Goal: Task Accomplishment & Management: Complete application form

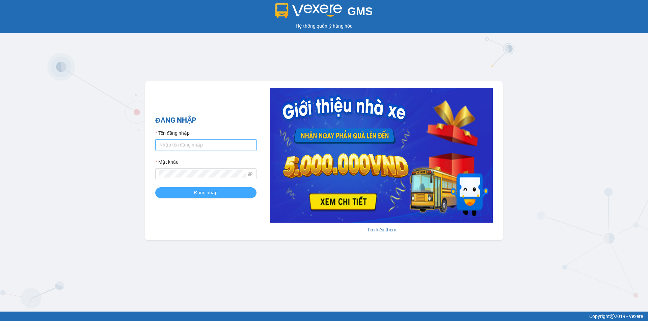
type input "an.tuantrung"
click at [201, 194] on span "Đăng nhập" at bounding box center [206, 192] width 24 height 7
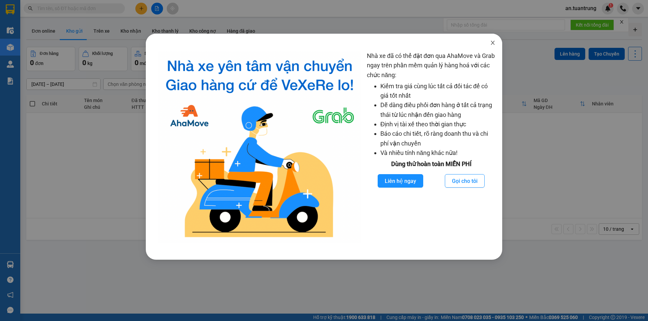
click at [493, 46] on span "Close" at bounding box center [492, 43] width 19 height 19
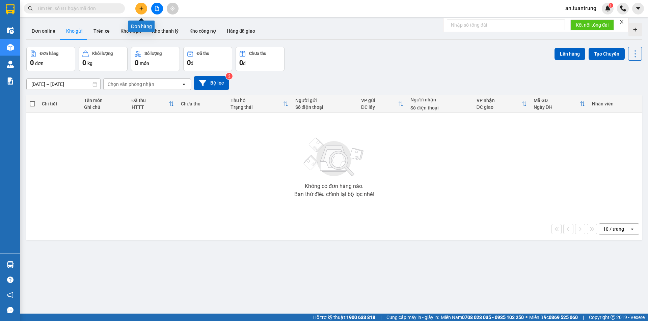
click at [142, 8] on icon "plus" at bounding box center [141, 8] width 5 height 5
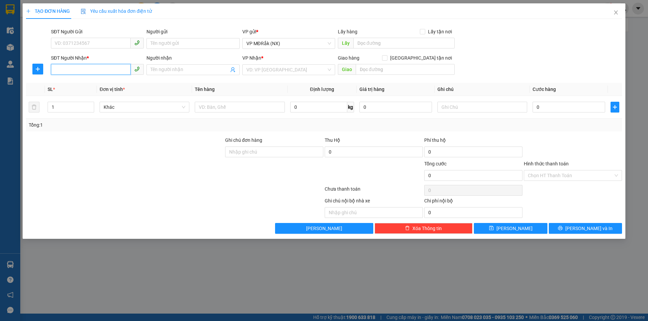
click at [107, 71] on input "SĐT Người Nhận *" at bounding box center [91, 69] width 80 height 11
drag, startPoint x: 63, startPoint y: 69, endPoint x: 72, endPoint y: 69, distance: 8.8
click at [72, 69] on input "0797758086" at bounding box center [91, 69] width 80 height 11
type input "0797758086"
click at [285, 72] on input "search" at bounding box center [286, 70] width 80 height 10
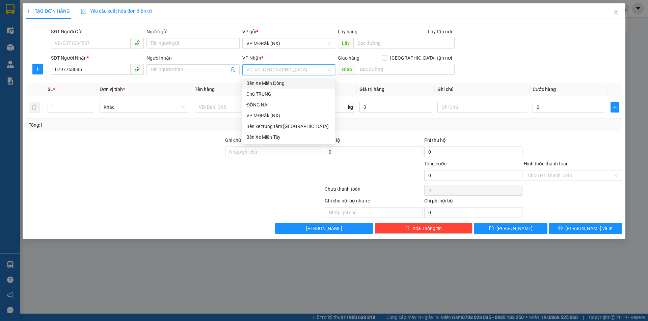
click at [279, 85] on div "Bến Xe Miền Đông" at bounding box center [288, 83] width 85 height 7
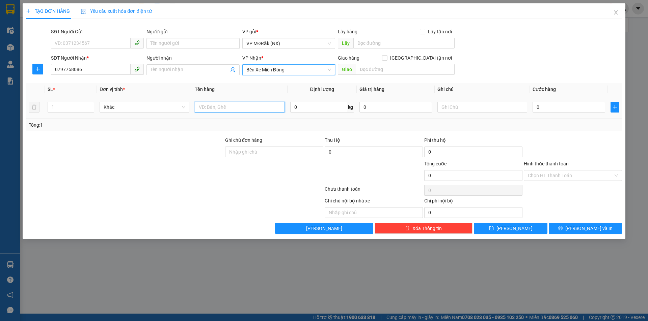
click at [229, 105] on input "text" at bounding box center [240, 107] width 90 height 11
type input "1 THÙNG + 1 BAO"
click at [64, 105] on input "1" at bounding box center [71, 107] width 46 height 10
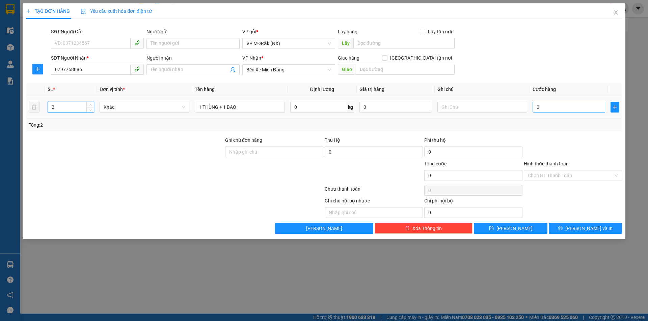
type input "2"
click at [551, 104] on input "0" at bounding box center [568, 107] width 73 height 11
type input "7"
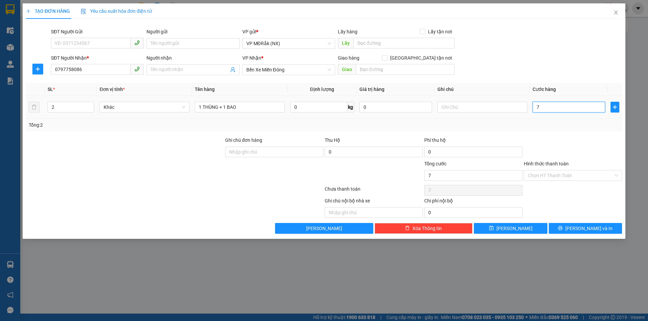
type input "70"
type input "700"
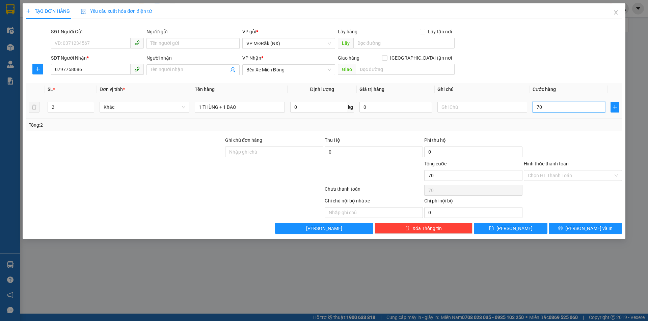
type input "700"
type input "7.000"
type input "70.000"
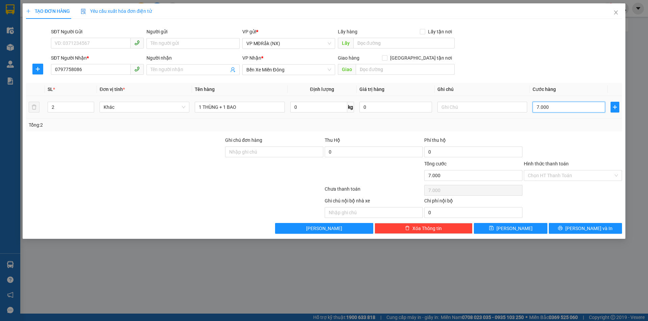
type input "70.000"
click at [570, 175] on input "Hình thức thanh toán" at bounding box center [570, 176] width 85 height 10
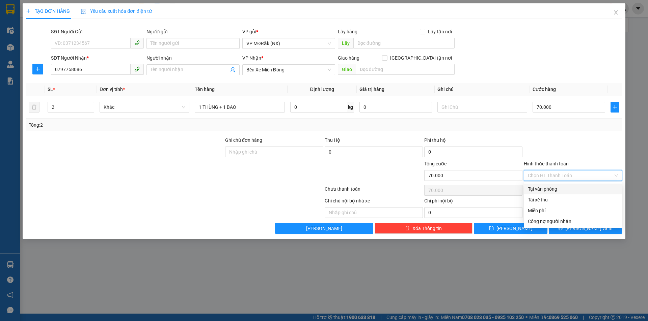
drag, startPoint x: 567, startPoint y: 184, endPoint x: 578, endPoint y: 199, distance: 18.4
click at [567, 185] on div "Tại văn phòng" at bounding box center [573, 189] width 98 height 11
type input "0"
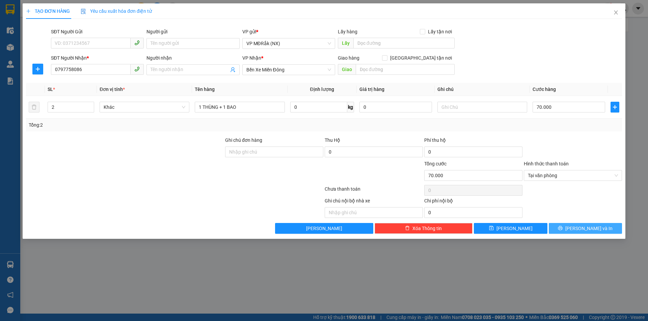
drag, startPoint x: 584, startPoint y: 230, endPoint x: 574, endPoint y: 224, distance: 11.4
click at [583, 230] on span "[PERSON_NAME] và In" at bounding box center [588, 228] width 47 height 7
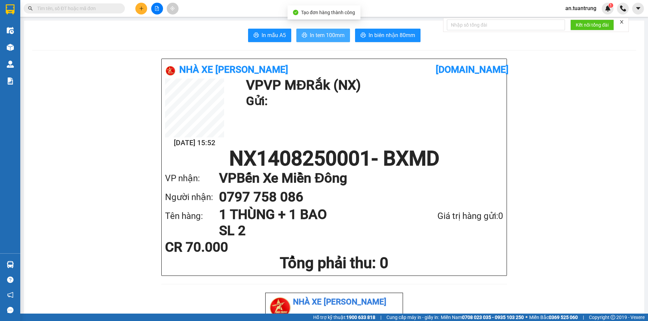
click at [331, 38] on span "In tem 100mm" at bounding box center [327, 35] width 35 height 8
click at [139, 9] on icon "plus" at bounding box center [141, 8] width 5 height 5
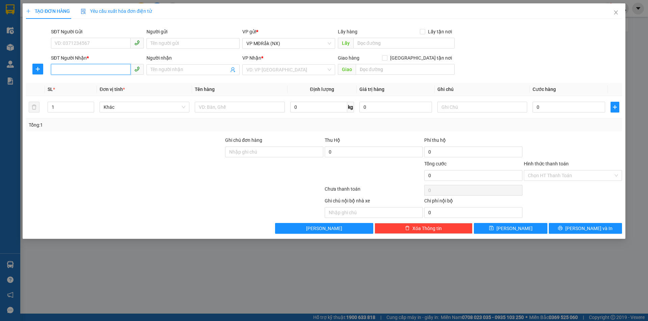
click at [94, 71] on input "SĐT Người Nhận *" at bounding box center [91, 69] width 80 height 11
click at [94, 70] on input "0862070191" at bounding box center [91, 69] width 80 height 11
type input "0862070191"
click at [299, 65] on input "search" at bounding box center [286, 70] width 80 height 10
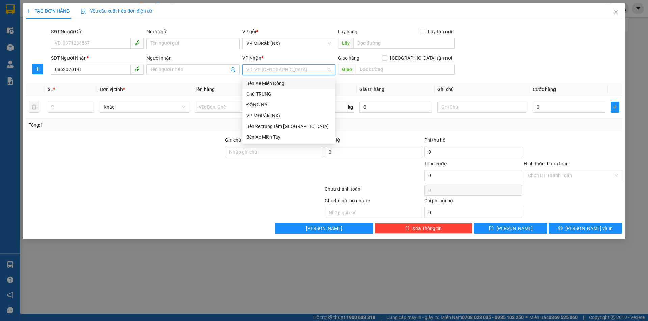
drag, startPoint x: 287, startPoint y: 85, endPoint x: 309, endPoint y: 82, distance: 22.5
click at [287, 85] on div "Bến Xe Miền Đông" at bounding box center [288, 83] width 85 height 7
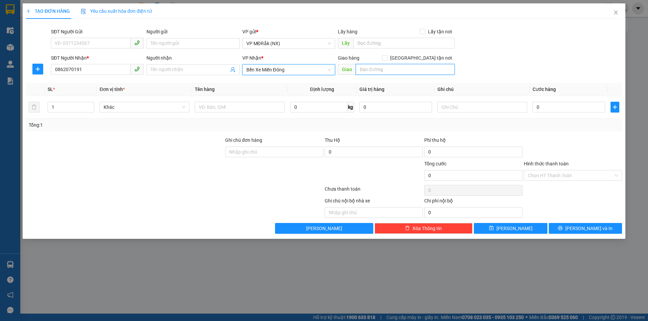
click at [366, 70] on input "text" at bounding box center [405, 69] width 99 height 11
type input "HÒA LỢI"
click at [206, 108] on input "text" at bounding box center [240, 107] width 90 height 11
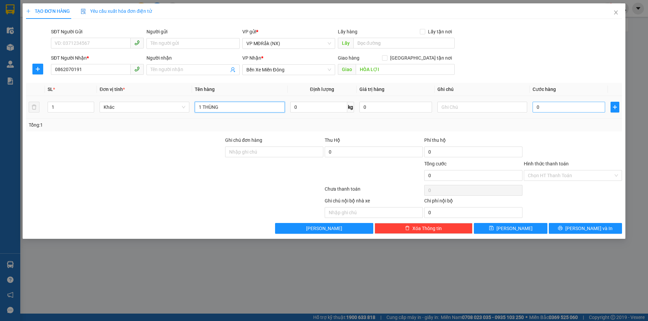
type input "1 THÙNG"
click at [562, 108] on input "0" at bounding box center [568, 107] width 73 height 11
type input "5"
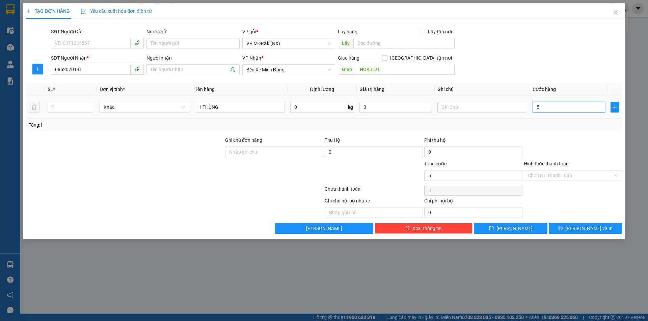
type input "50"
type input "500"
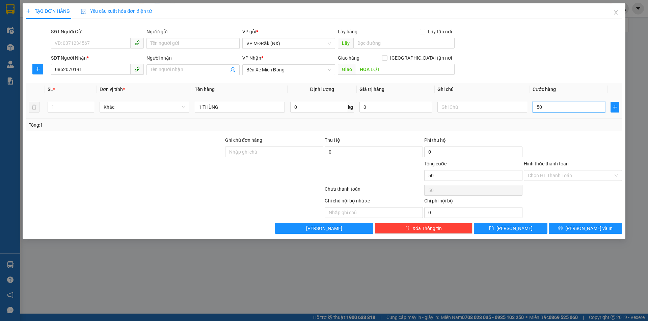
type input "500"
type input "5.000"
type input "50.000"
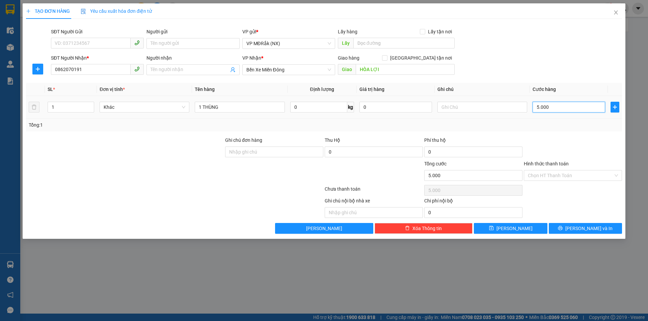
type input "50.000"
click at [560, 176] on input "Hình thức thanh toán" at bounding box center [570, 176] width 85 height 10
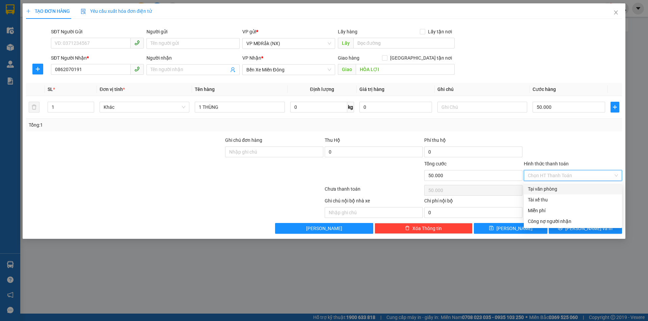
click at [559, 186] on div "Tại văn phòng" at bounding box center [573, 189] width 90 height 7
type input "0"
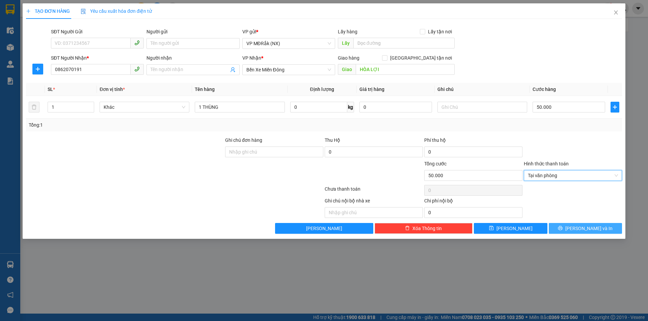
click at [582, 229] on span "[PERSON_NAME] và In" at bounding box center [588, 228] width 47 height 7
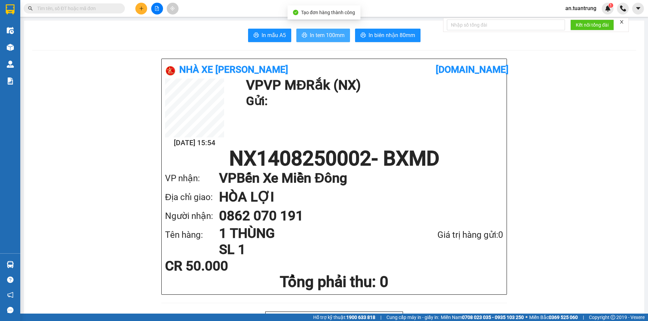
drag, startPoint x: 317, startPoint y: 35, endPoint x: 324, endPoint y: 34, distance: 6.5
click at [318, 35] on span "In tem 100mm" at bounding box center [327, 35] width 35 height 8
click at [147, 9] on div at bounding box center [157, 9] width 51 height 12
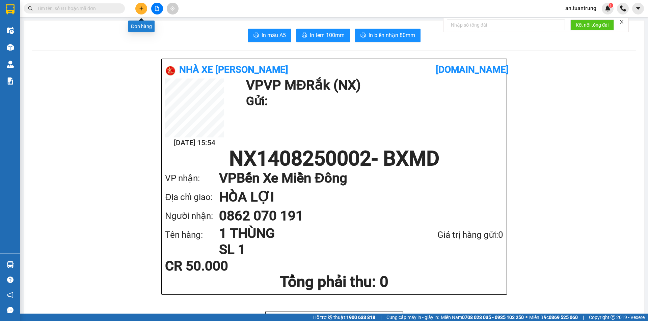
click at [139, 10] on icon "plus" at bounding box center [141, 8] width 5 height 5
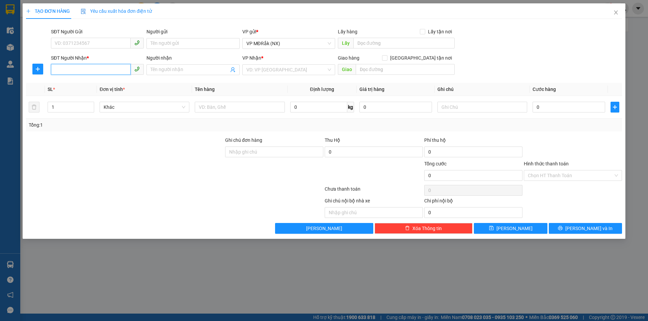
click at [116, 68] on input "SĐT Người Nhận *" at bounding box center [91, 69] width 80 height 11
type input "0376537520"
click at [269, 72] on input "search" at bounding box center [286, 70] width 80 height 10
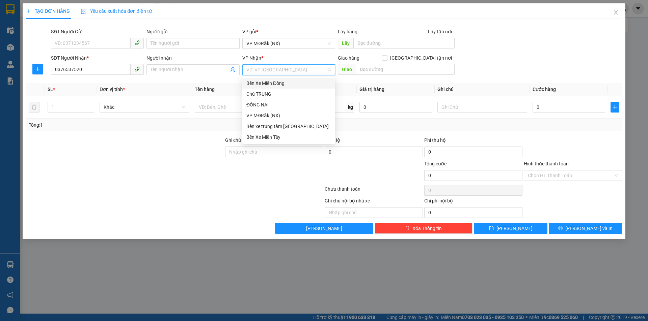
click at [271, 83] on div "Bến Xe Miền Đông" at bounding box center [288, 83] width 85 height 7
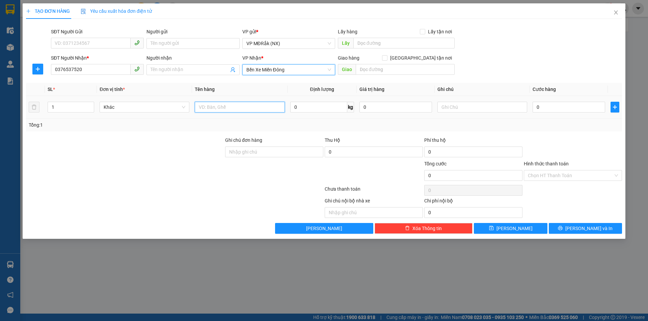
click at [262, 104] on input "text" at bounding box center [240, 107] width 90 height 11
type input "4 THÙNG"
click at [65, 110] on input "1" at bounding box center [71, 107] width 46 height 10
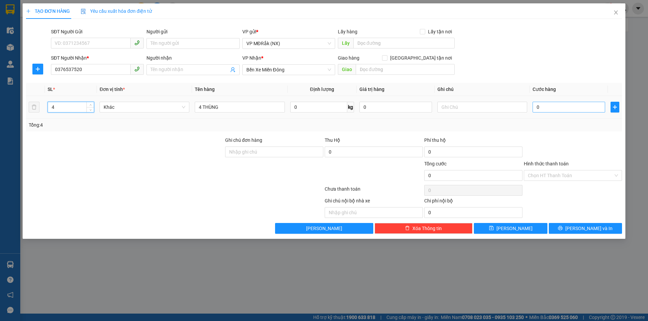
type input "4"
click at [569, 110] on input "0" at bounding box center [568, 107] width 73 height 11
type input "7"
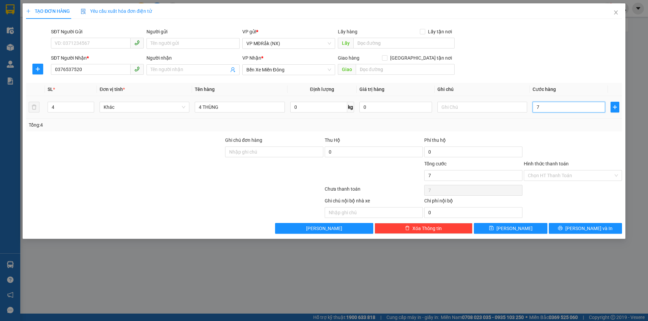
type input "70"
type input "700"
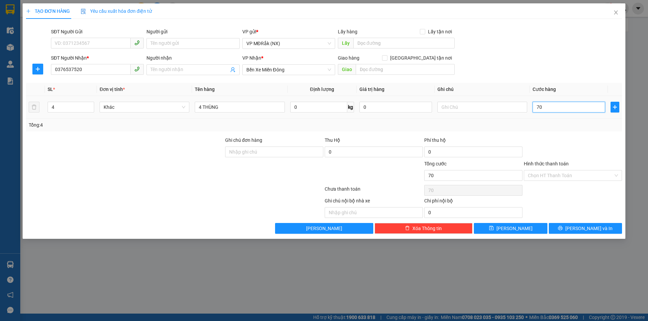
type input "700"
type input "7.000"
type input "70.000"
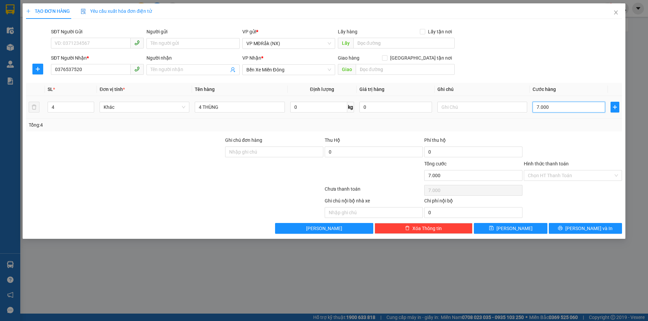
type input "70.000"
type input "700.000"
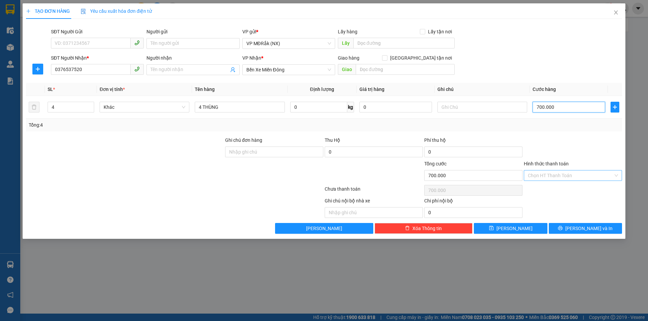
type input "700.000"
click at [571, 174] on input "Hình thức thanh toán" at bounding box center [570, 176] width 85 height 10
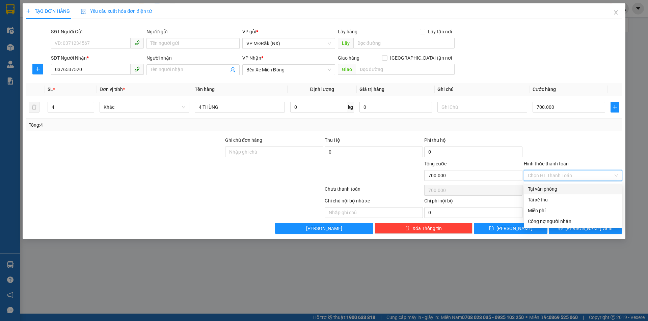
click at [553, 188] on div "Tại văn phòng" at bounding box center [573, 189] width 90 height 7
type input "0"
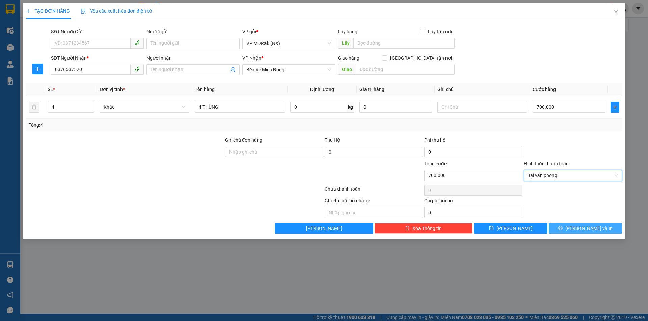
click at [565, 228] on button "[PERSON_NAME] và In" at bounding box center [584, 228] width 73 height 11
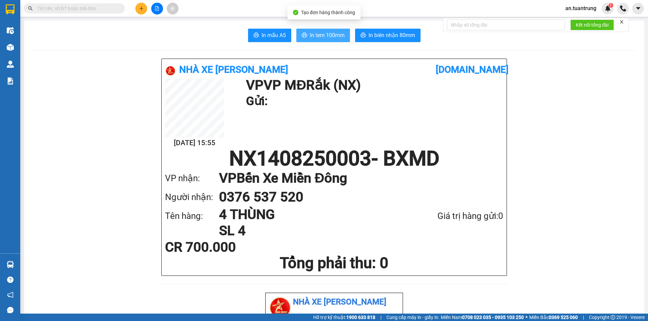
click at [329, 34] on span "In tem 100mm" at bounding box center [327, 35] width 35 height 8
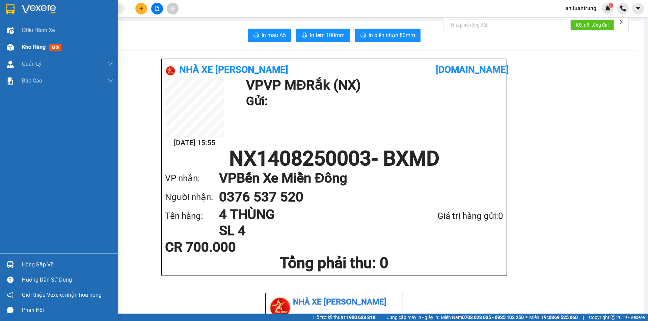
drag, startPoint x: 16, startPoint y: 46, endPoint x: 23, endPoint y: 47, distance: 7.1
click at [16, 47] on div "Kho hàng mới" at bounding box center [59, 47] width 118 height 17
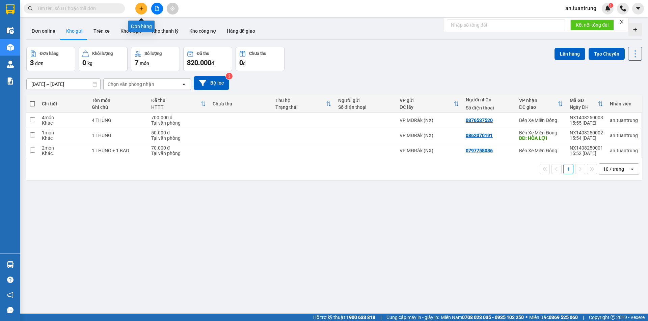
click at [142, 12] on button at bounding box center [141, 9] width 12 height 12
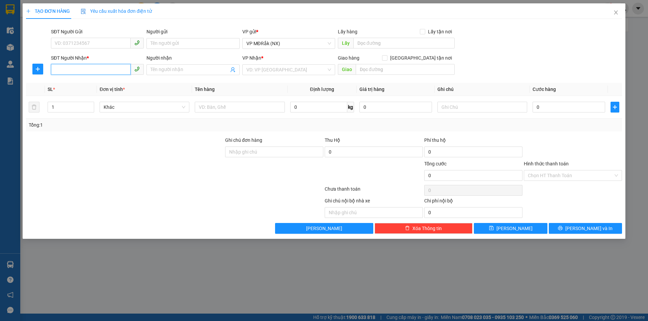
click at [90, 70] on input "SĐT Người Nhận *" at bounding box center [91, 69] width 80 height 11
type input "0382185555"
click at [87, 83] on div "0382185555" at bounding box center [97, 83] width 85 height 7
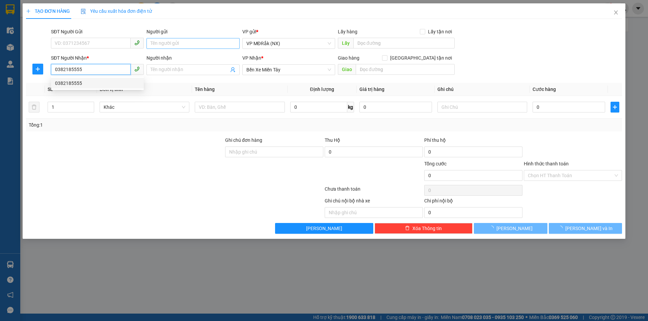
type input "50.000"
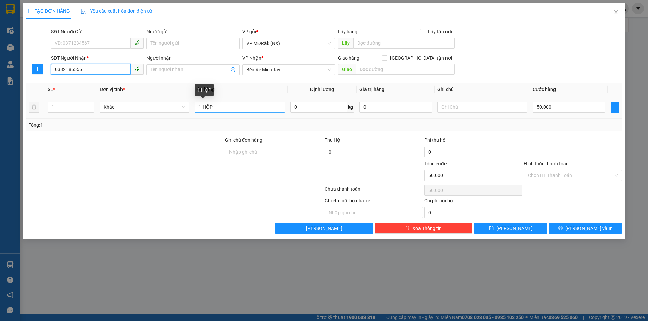
type input "0382185555"
click at [220, 105] on input "1 HỘP" at bounding box center [240, 107] width 90 height 11
type input "1"
type input "1 hộp ( 3 đt)"
click at [552, 107] on input "50.000" at bounding box center [568, 107] width 73 height 11
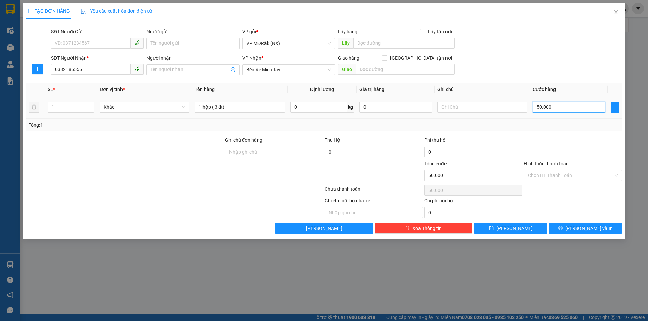
type input "1"
type input "15"
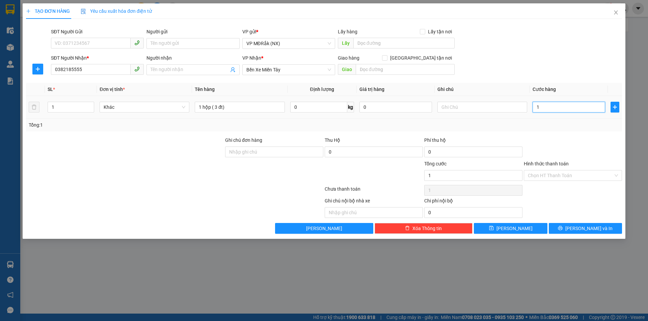
type input "15"
type input "150"
type input "1.500"
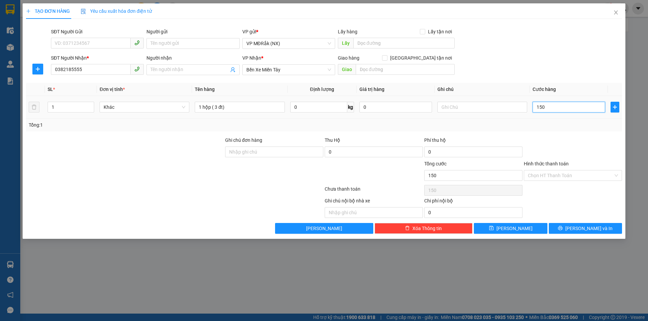
type input "1.500"
type input "15.000"
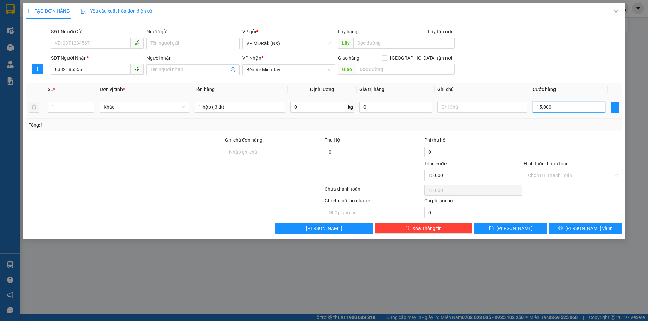
type input "150.000"
click at [562, 231] on button "[PERSON_NAME] và In" at bounding box center [584, 228] width 73 height 11
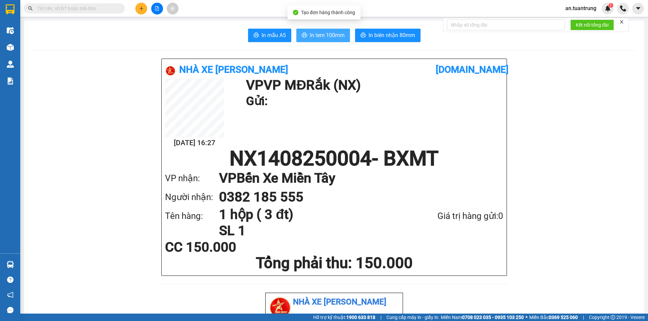
click at [322, 38] on span "In tem 100mm" at bounding box center [327, 35] width 35 height 8
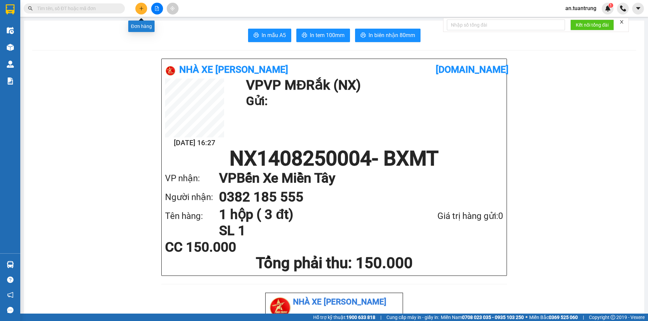
click at [141, 10] on icon "plus" at bounding box center [141, 8] width 5 height 5
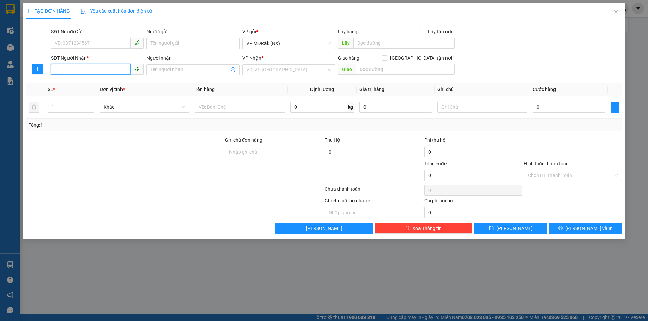
click at [94, 70] on input "SĐT Người Nhận *" at bounding box center [91, 69] width 80 height 11
click at [87, 81] on div "0971117667" at bounding box center [97, 83] width 85 height 7
type input "0971117667"
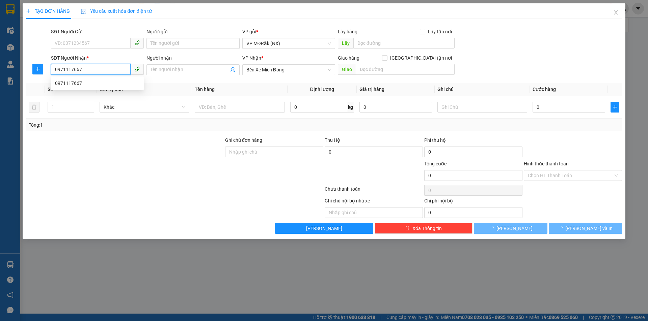
type input "50.000"
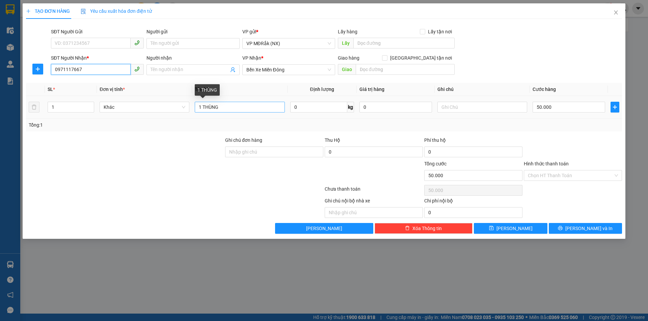
type input "0971117667"
drag, startPoint x: 221, startPoint y: 107, endPoint x: 203, endPoint y: 107, distance: 17.9
click at [203, 107] on input "1 THÙNG" at bounding box center [240, 107] width 90 height 11
type input "1 bì thư"
click at [586, 106] on input "50.000" at bounding box center [568, 107] width 73 height 11
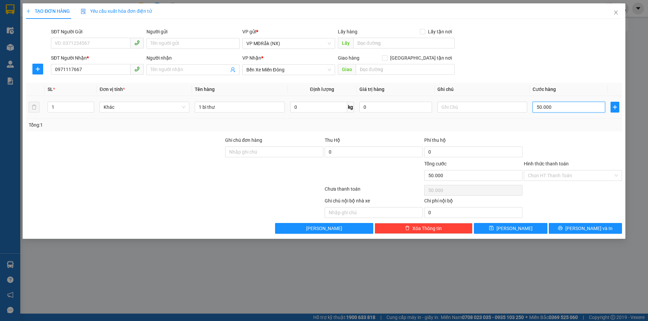
type input "3"
type input "30"
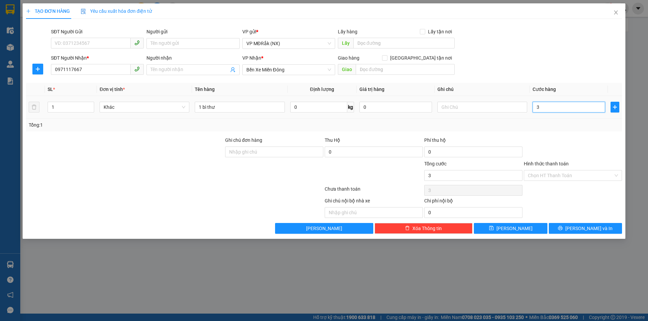
type input "30"
type input "300"
type input "3.000"
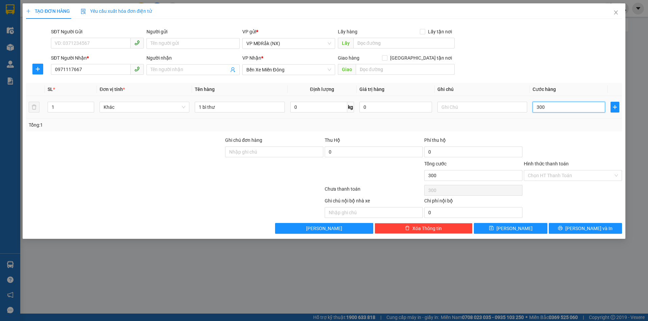
type input "3.000"
type input "30.000"
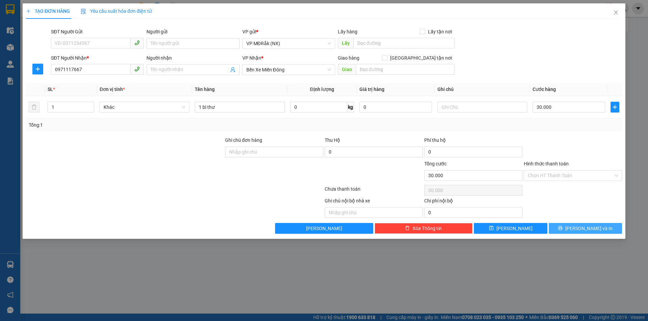
drag, startPoint x: 572, startPoint y: 226, endPoint x: 569, endPoint y: 225, distance: 3.8
click at [571, 226] on button "[PERSON_NAME] và In" at bounding box center [584, 228] width 73 height 11
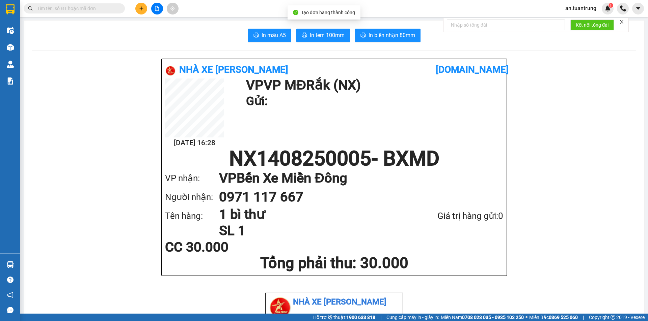
drag, startPoint x: 306, startPoint y: 34, endPoint x: 313, endPoint y: 30, distance: 8.6
click at [307, 36] on button "In tem 100mm" at bounding box center [323, 35] width 54 height 13
